Goal: Transaction & Acquisition: Purchase product/service

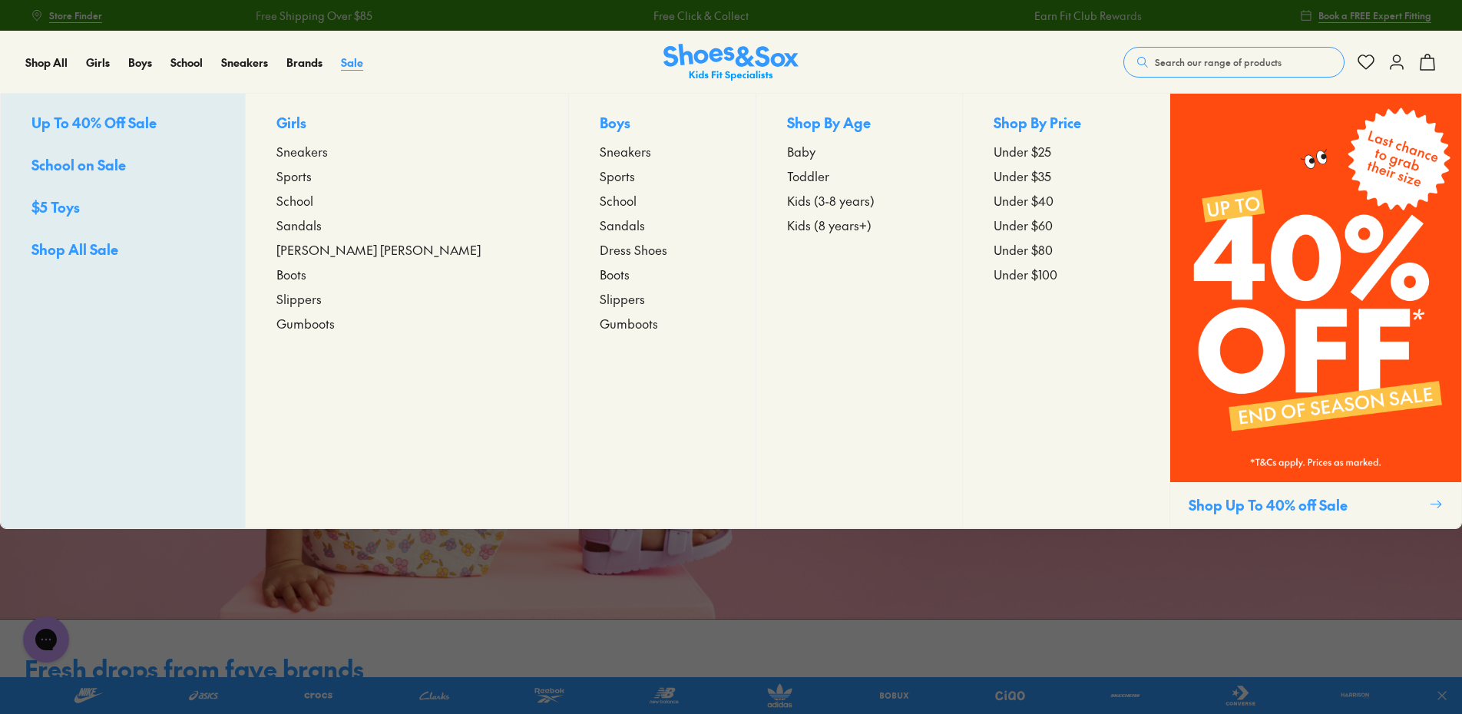
click at [358, 66] on span "Sale" at bounding box center [352, 62] width 22 height 15
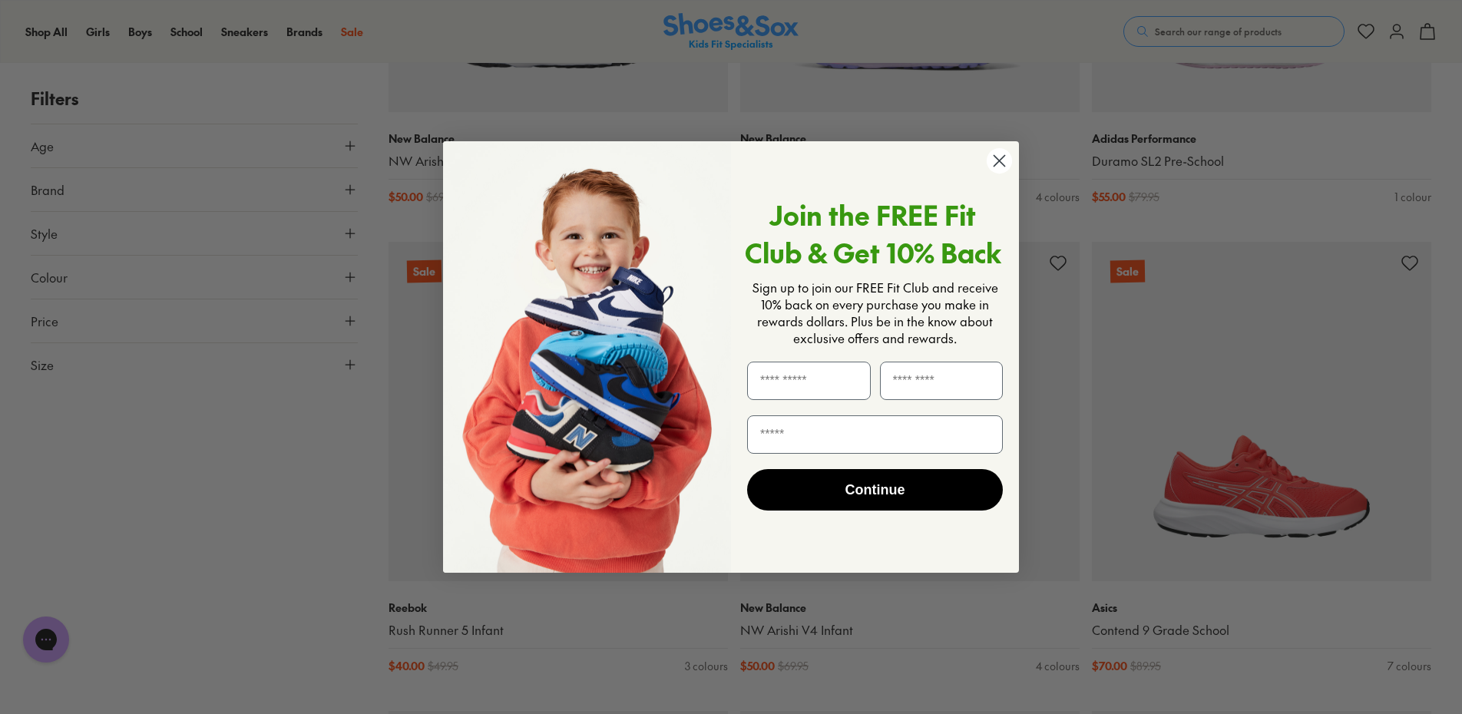
scroll to position [845, 0]
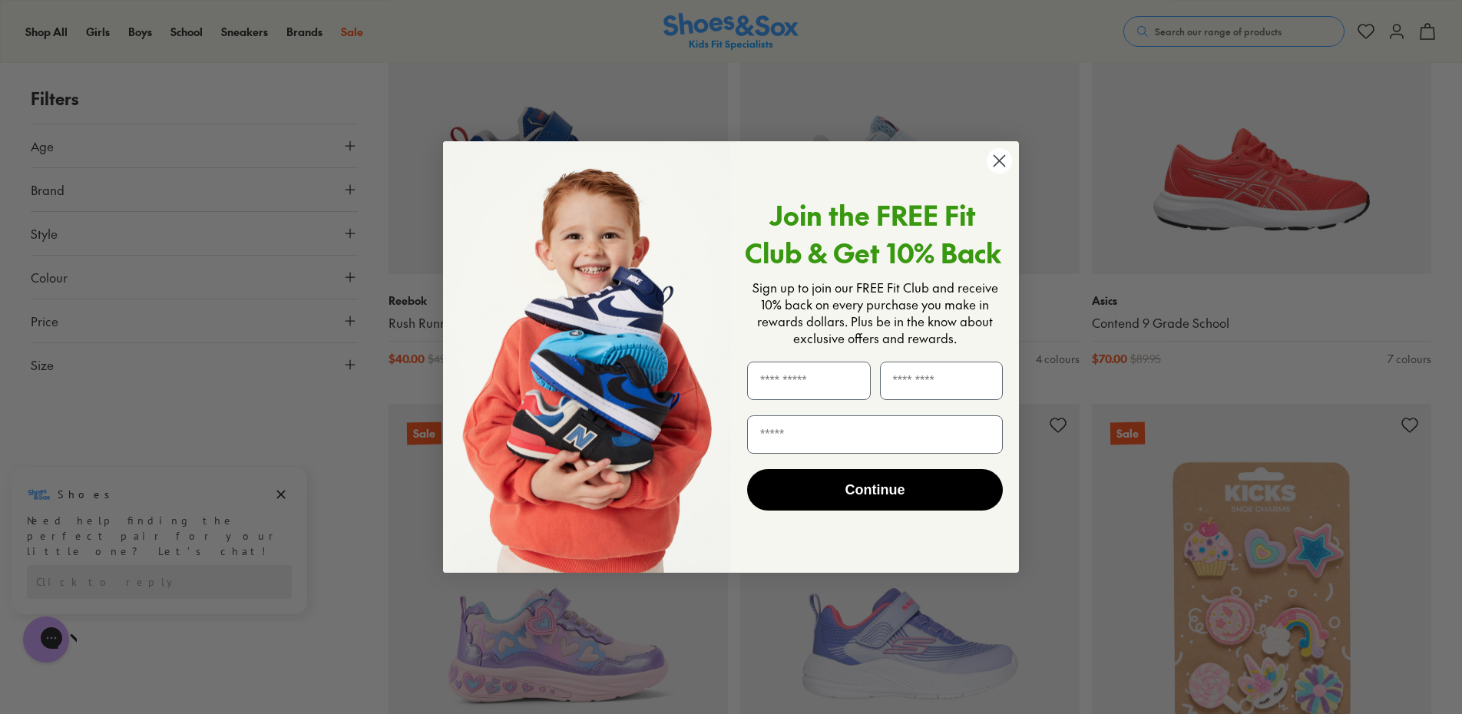
click at [1004, 154] on circle "Close dialog" at bounding box center [999, 160] width 25 height 25
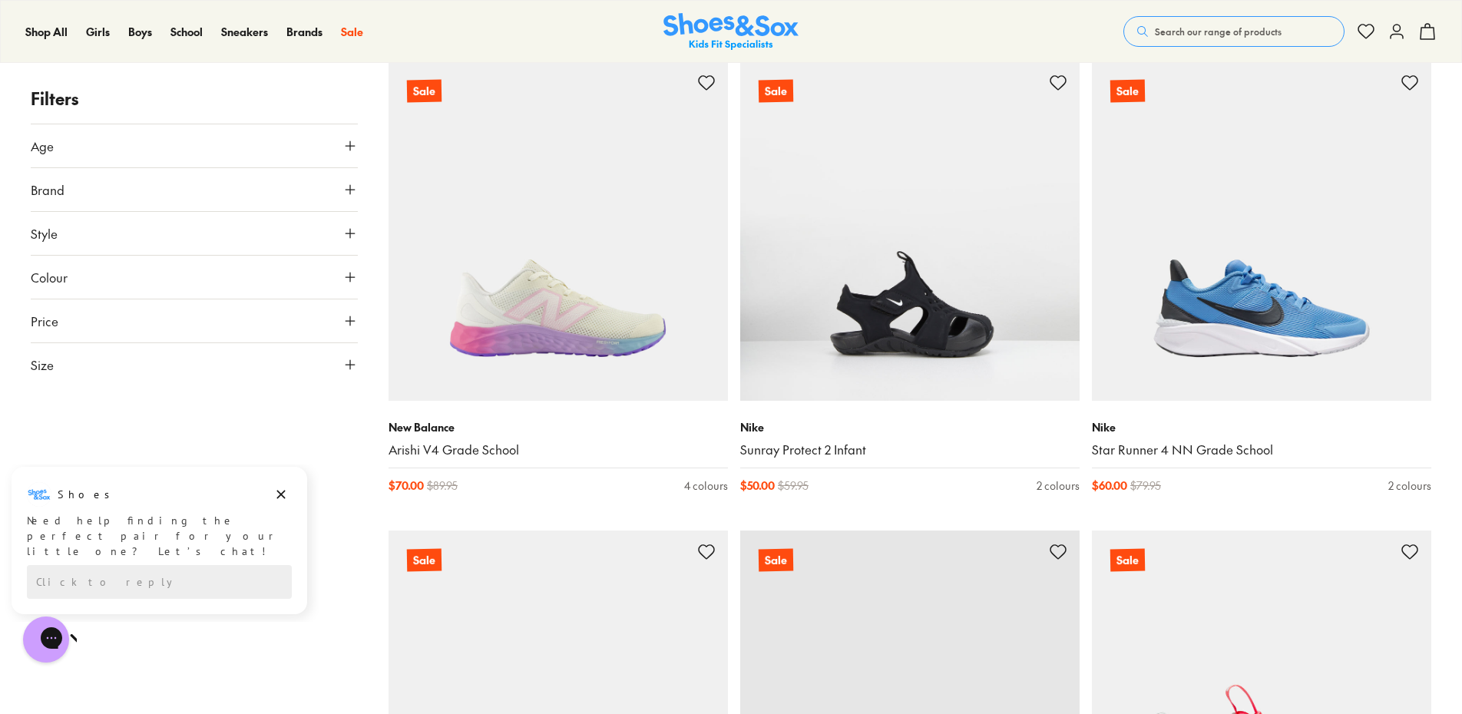
scroll to position [3917, 0]
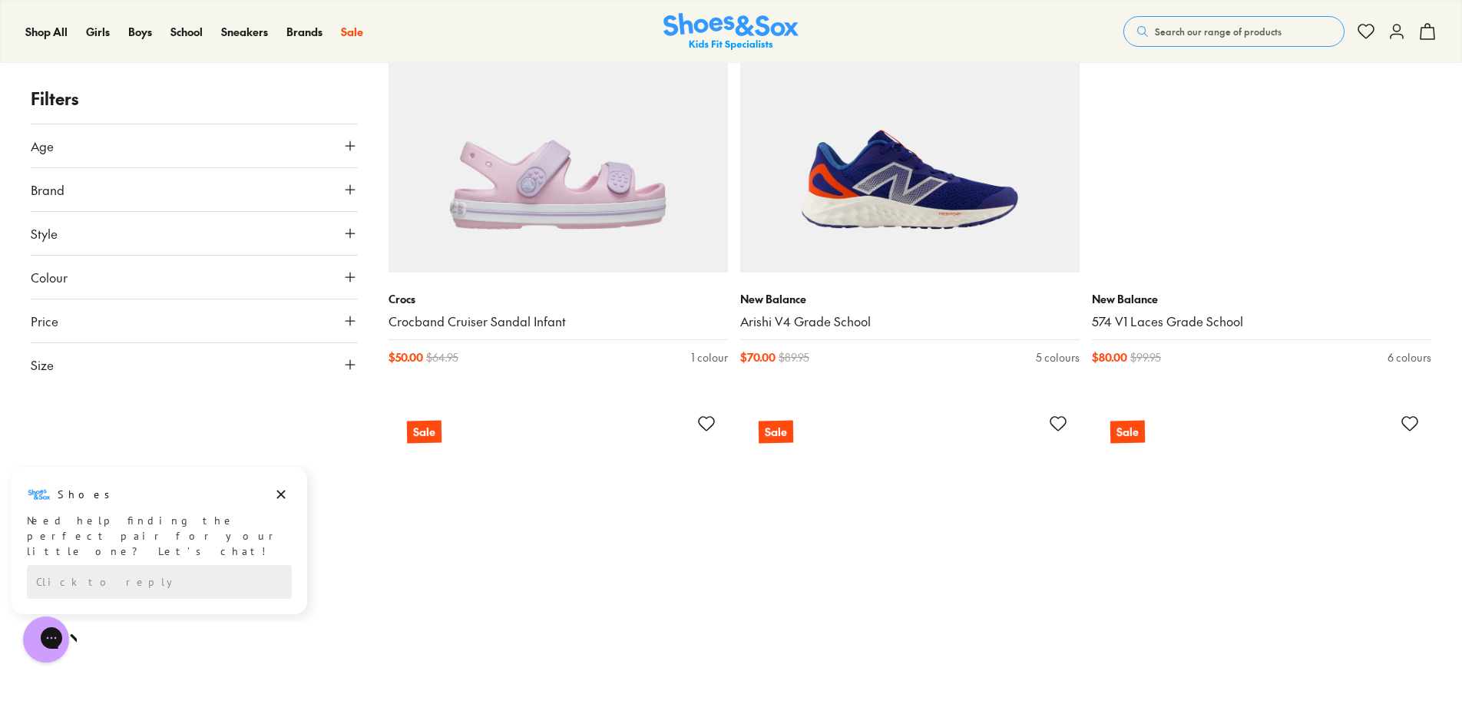
scroll to position [5376, 0]
